Goal: Task Accomplishment & Management: Manage account settings

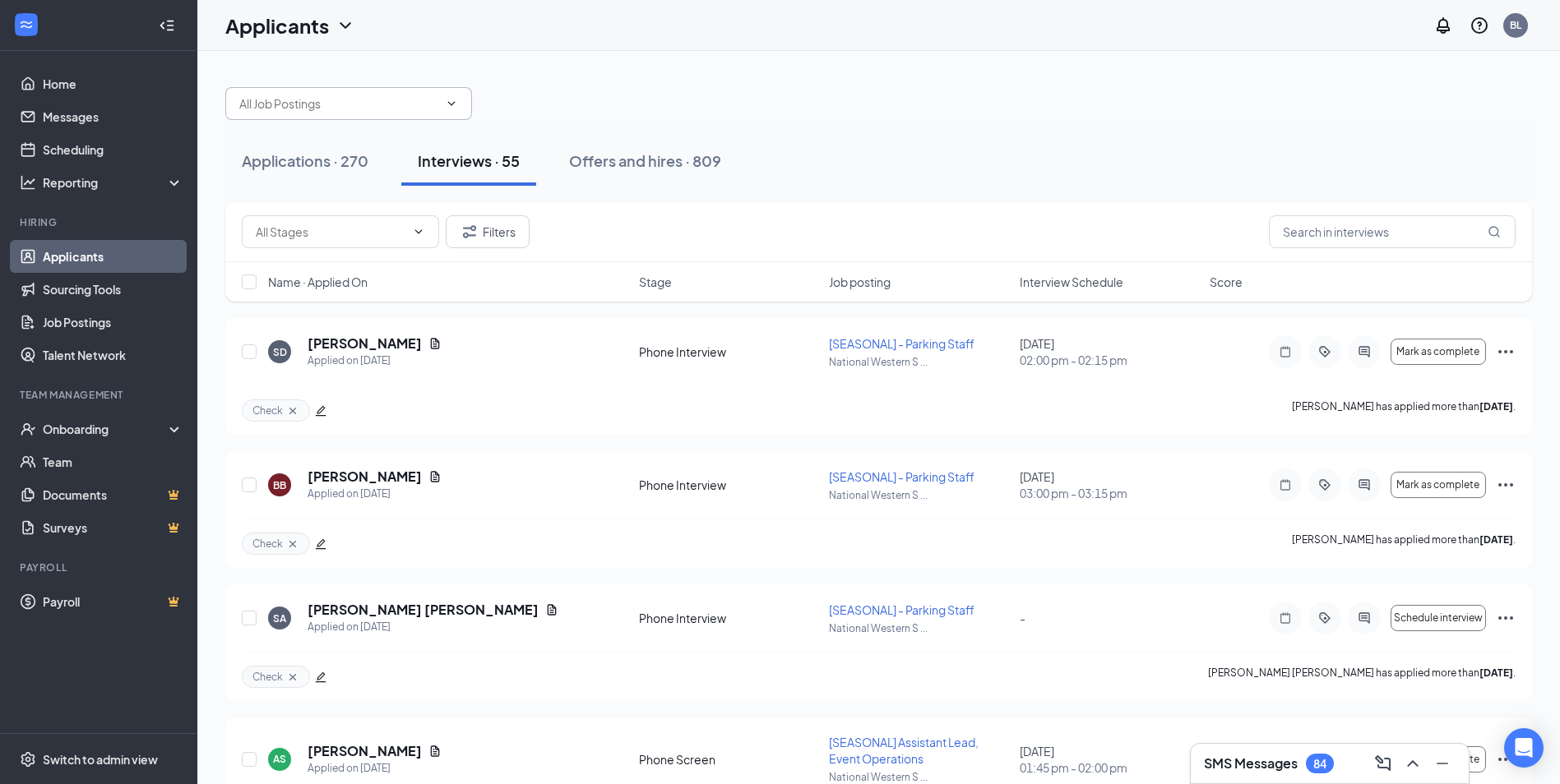
click at [319, 98] on input "text" at bounding box center [339, 103] width 199 height 18
click at [318, 143] on div "Vice President of Marketing and Brand Development (National Western Stock Show)" at bounding box center [362, 153] width 220 height 54
type input "Vice President of Marketing and Brand Development (National Western Stock Show)"
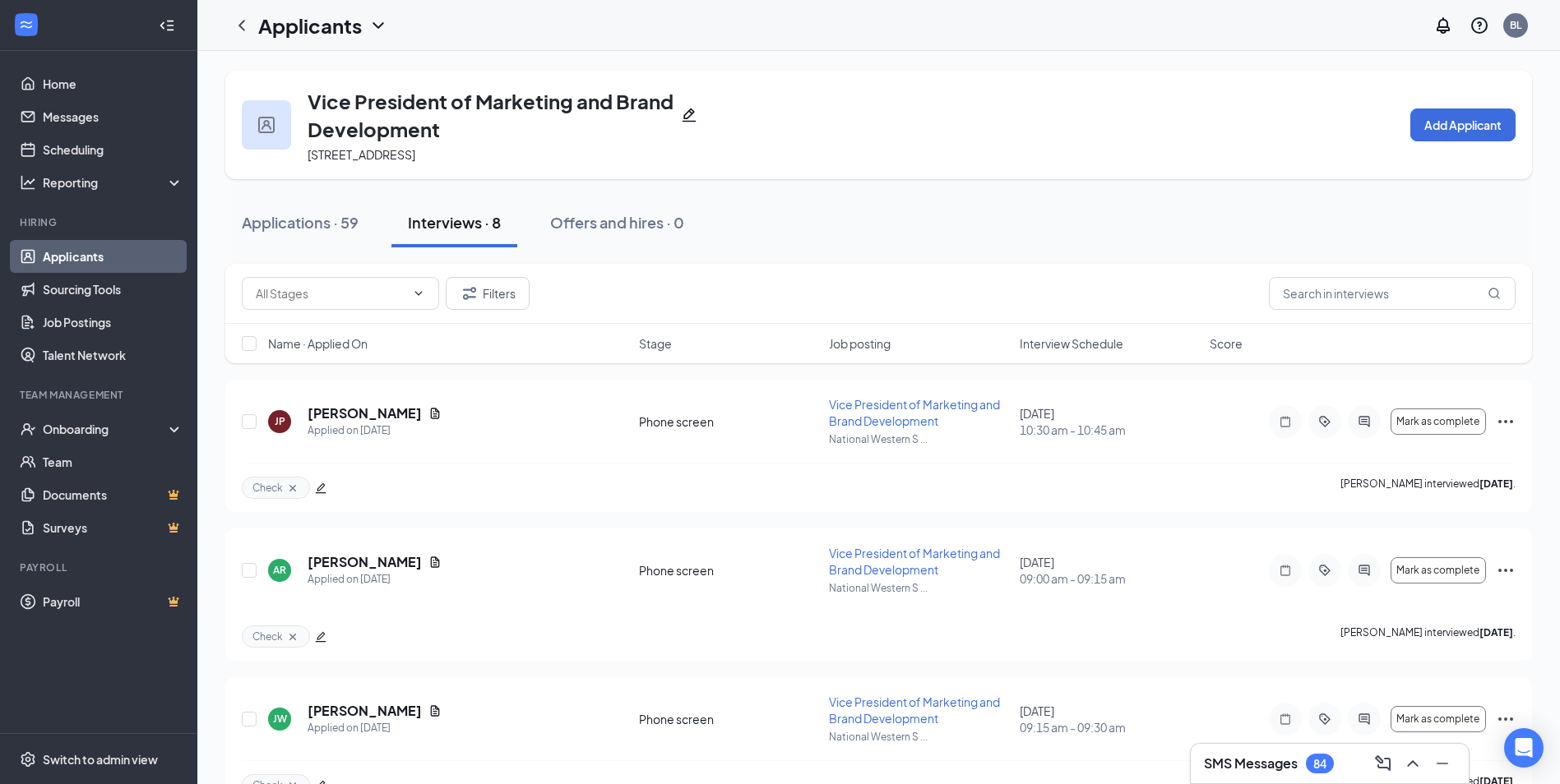
click at [378, 21] on icon "ChevronDown" at bounding box center [378, 25] width 19 height 19
click at [293, 67] on link "Applicants" at bounding box center [357, 71] width 178 height 16
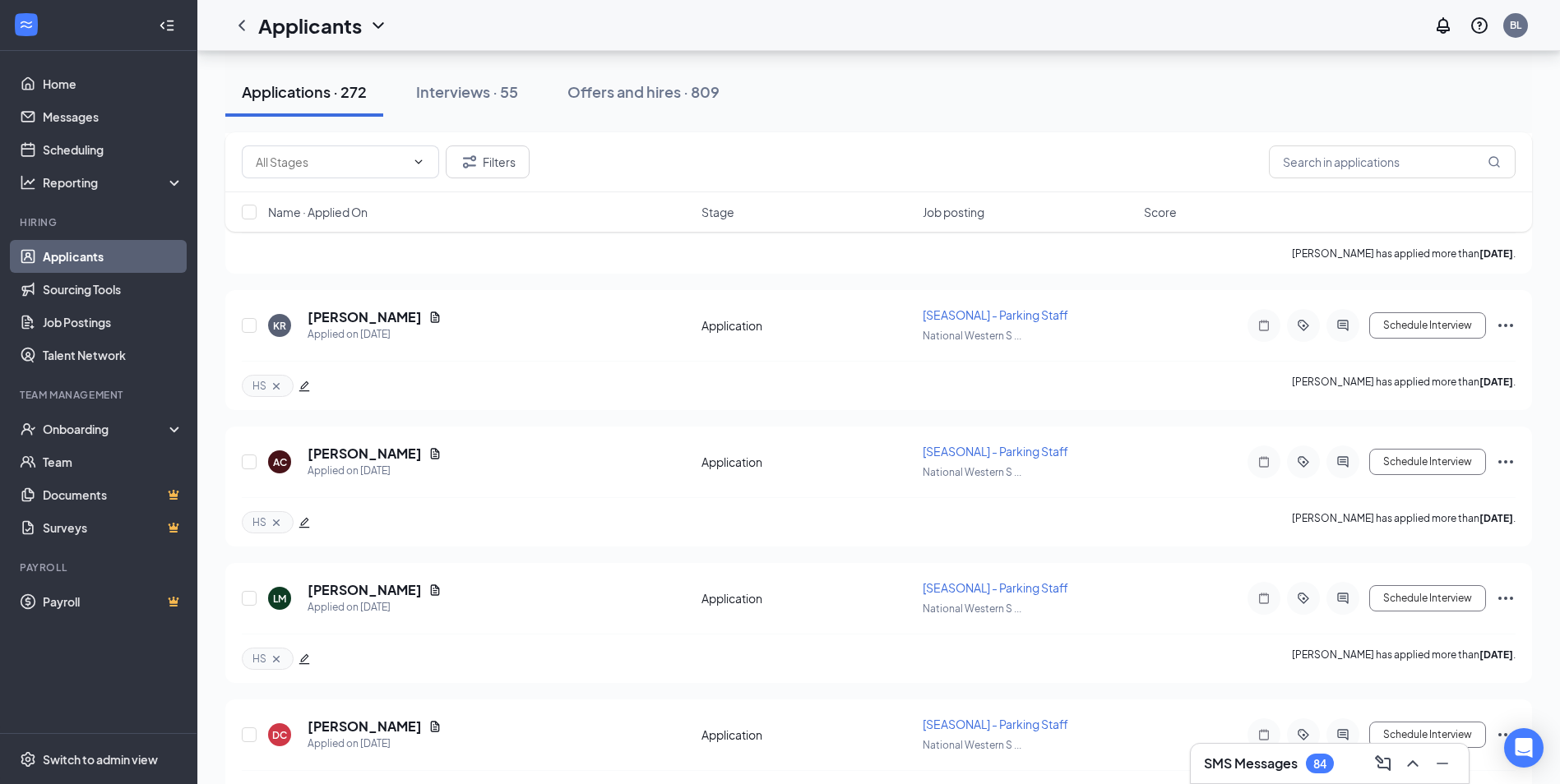
scroll to position [4113, 0]
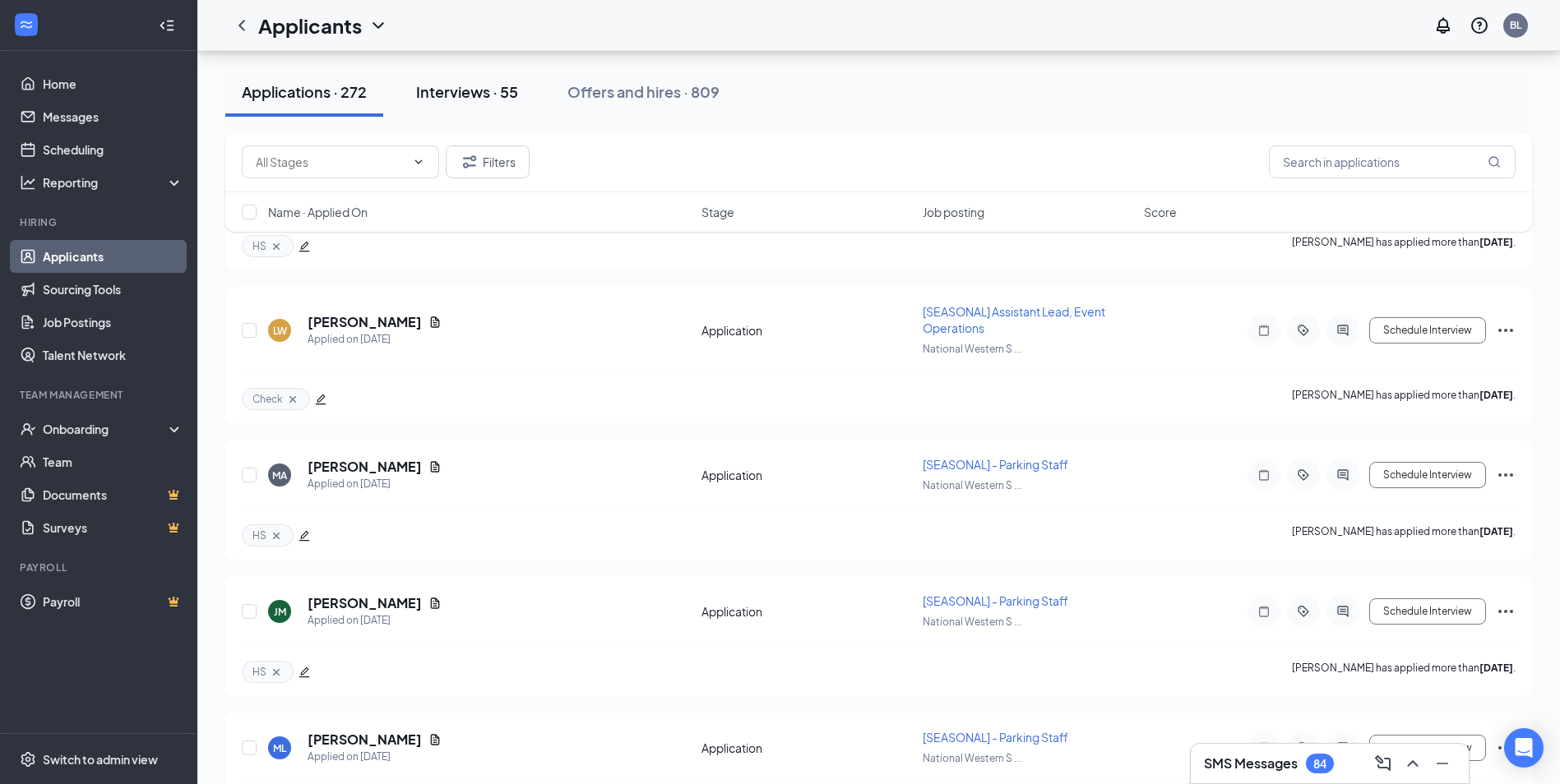
click at [480, 96] on div "Interviews · 55" at bounding box center [467, 91] width 102 height 20
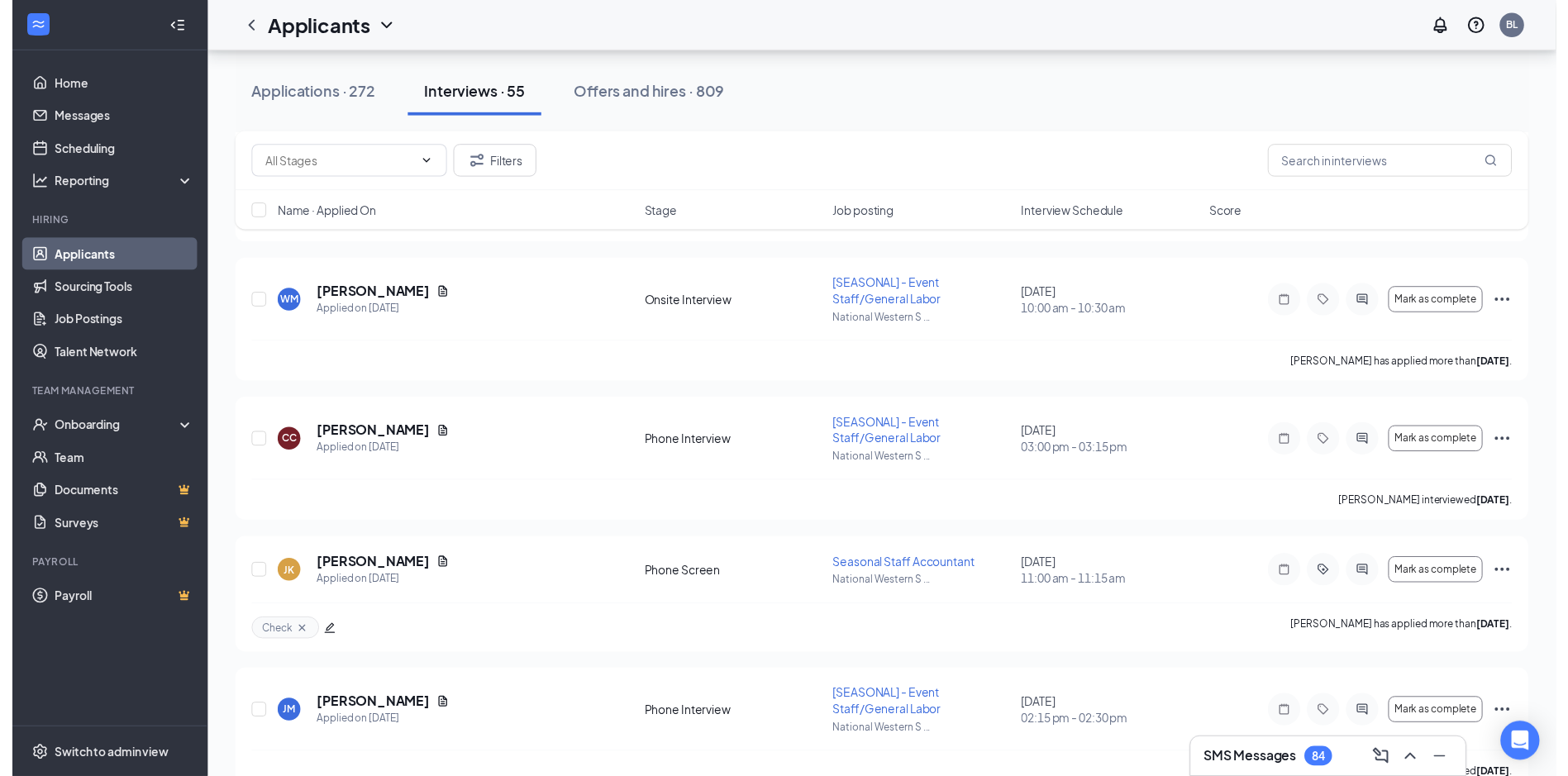
scroll to position [4827, 0]
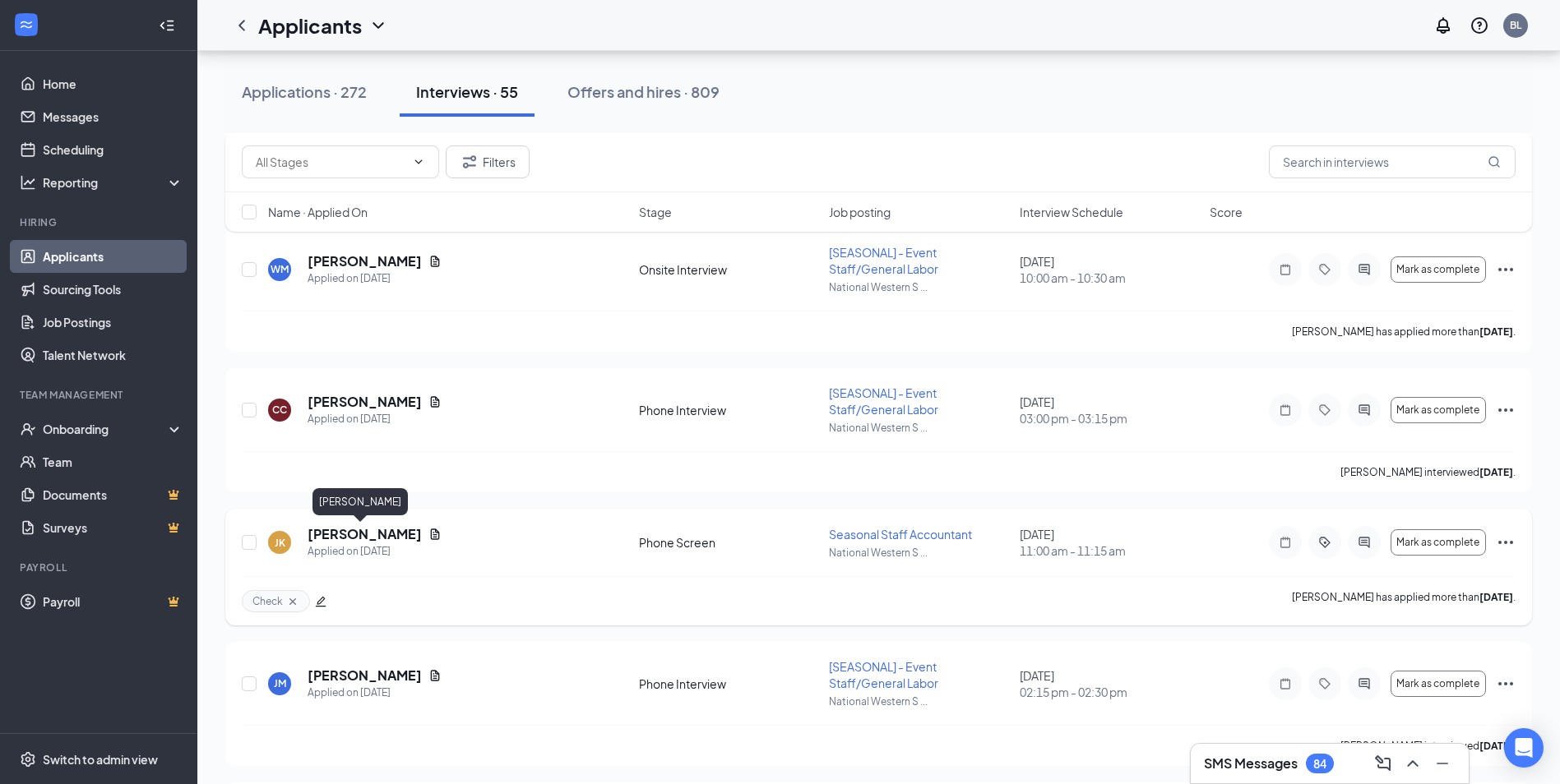
click at [335, 536] on h5 "[PERSON_NAME]" at bounding box center [364, 533] width 114 height 18
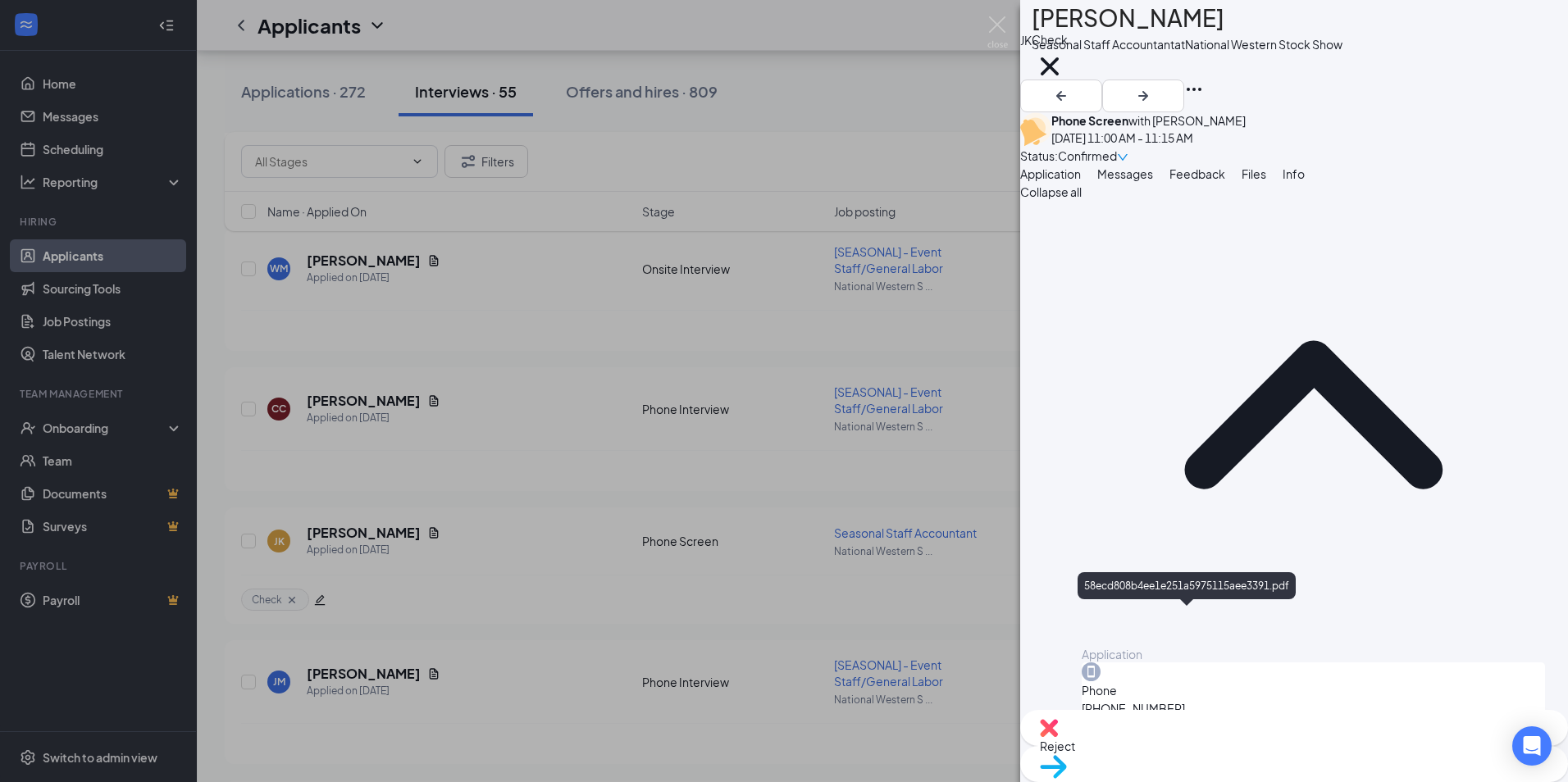
click at [993, 18] on img at bounding box center [998, 32] width 20 height 32
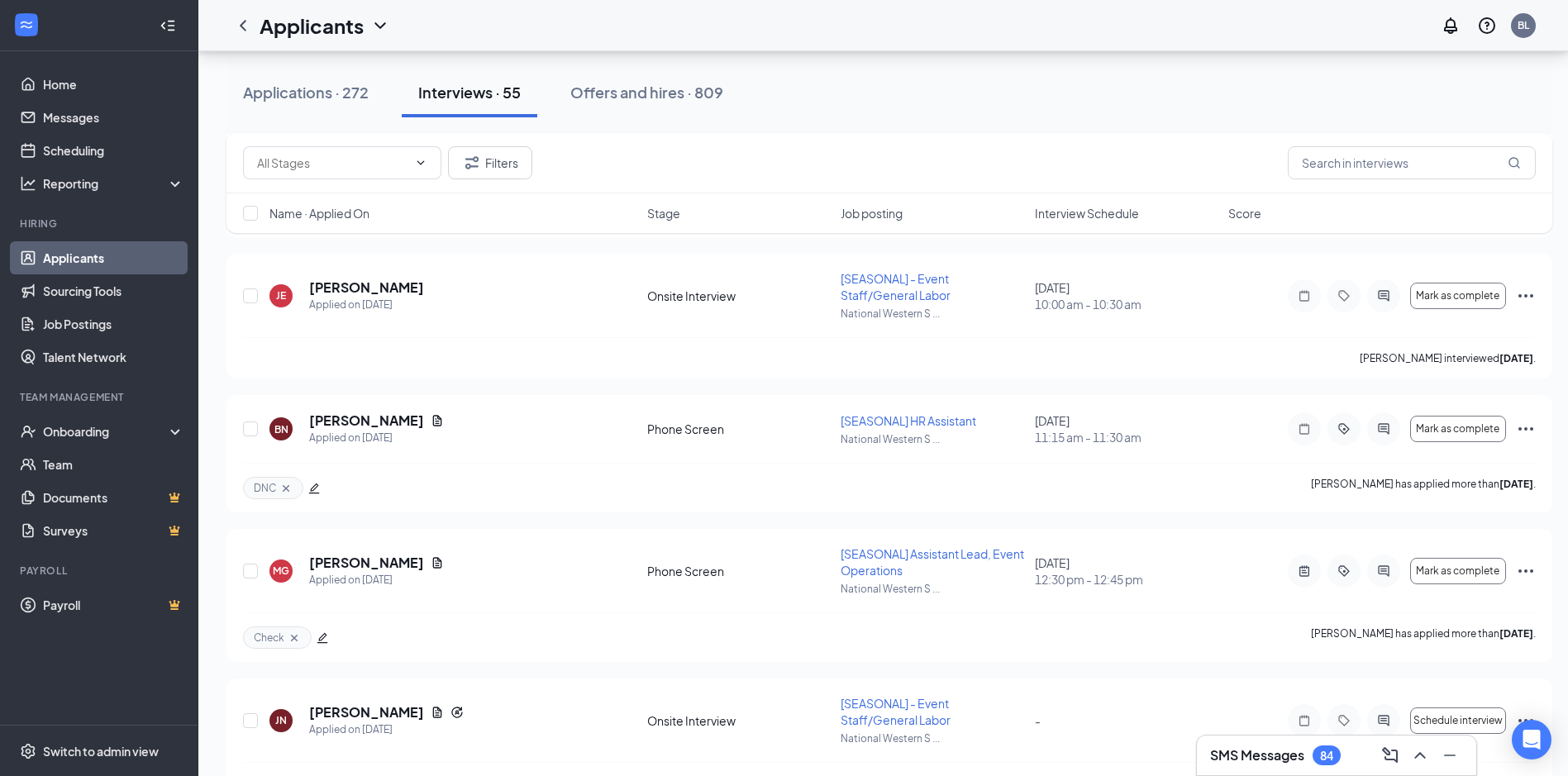
scroll to position [3728, 0]
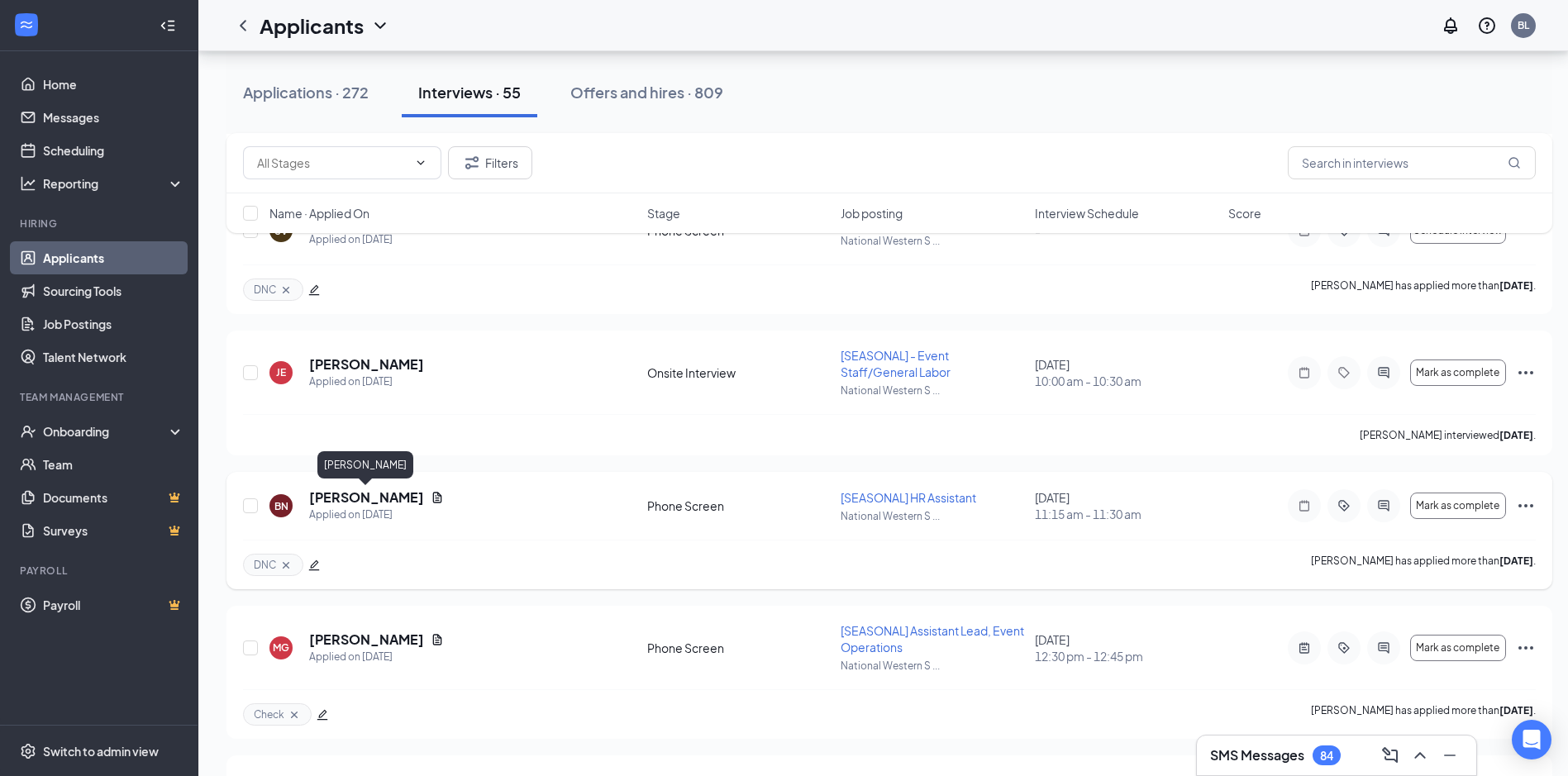
click at [323, 499] on h5 "[PERSON_NAME]" at bounding box center [366, 497] width 115 height 18
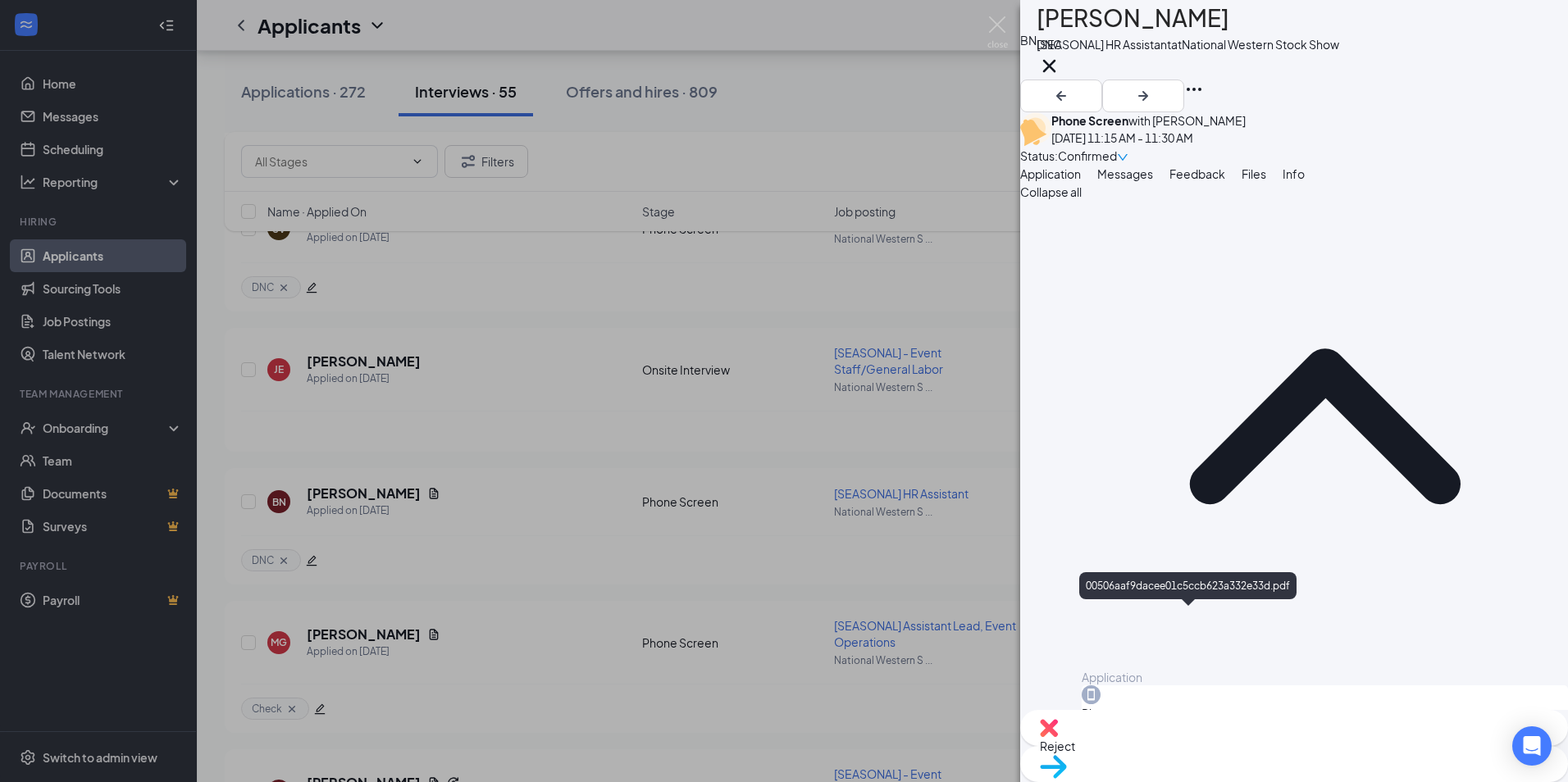
click at [992, 25] on img at bounding box center [998, 32] width 20 height 32
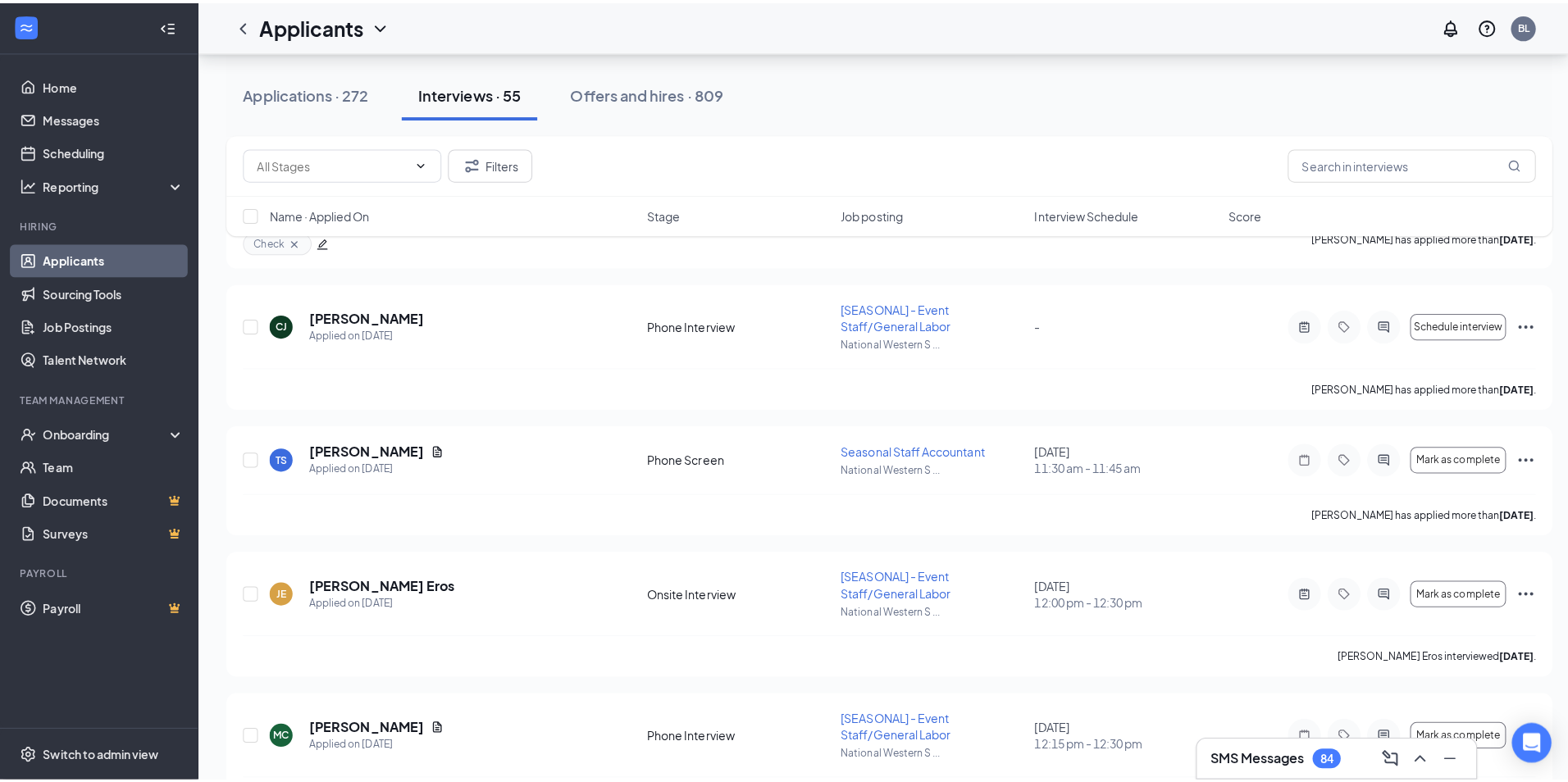
scroll to position [1540, 0]
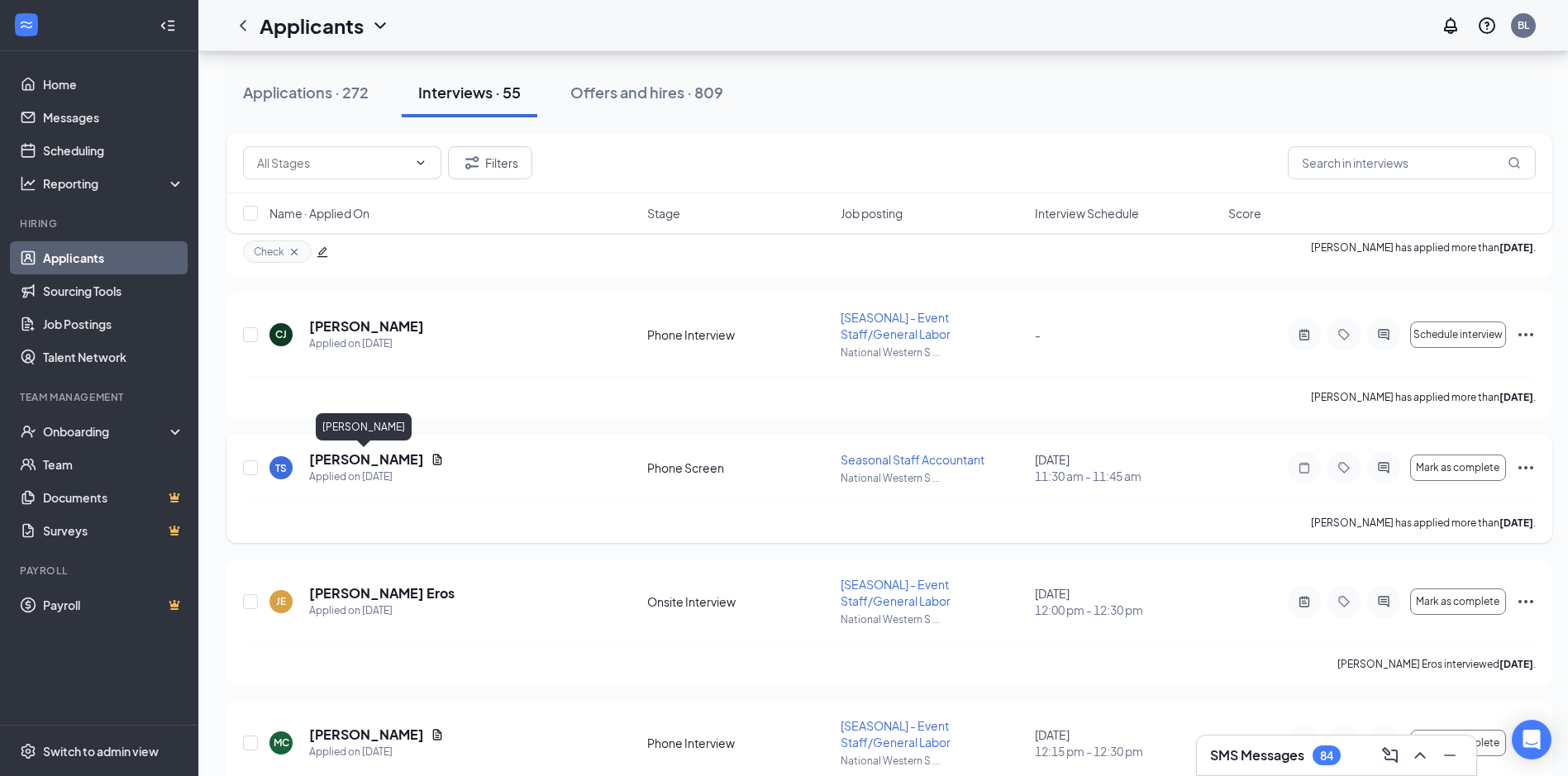
click at [352, 456] on h5 "[PERSON_NAME]" at bounding box center [366, 459] width 115 height 18
